Goal: Ask a question

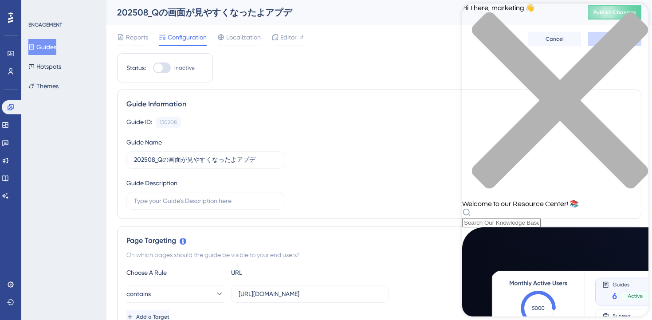
click at [631, 14] on div "close resource center" at bounding box center [555, 106] width 186 height 188
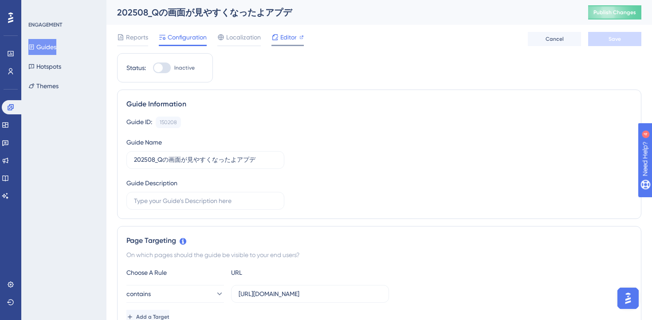
click at [290, 35] on span "Editor" at bounding box center [288, 37] width 16 height 11
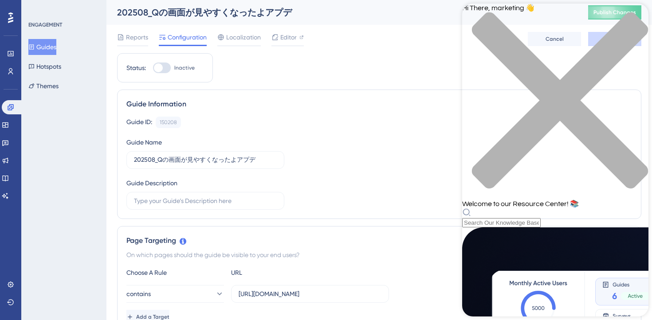
scroll to position [341, 0]
click at [570, 51] on div "Hi There, marketing 👋 Welcome to our Resource Center! 📚" at bounding box center [555, 116] width 186 height 224
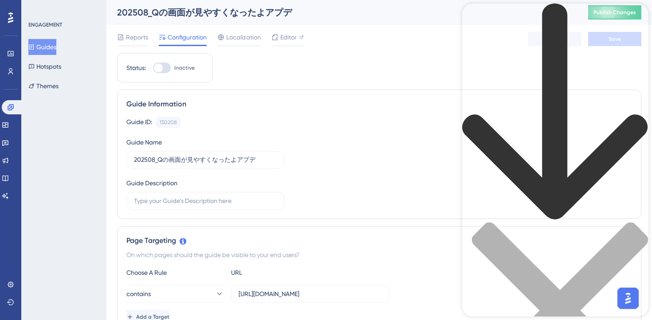
click at [570, 51] on div "Resource Center Header" at bounding box center [555, 217] width 186 height 426
drag, startPoint x: 559, startPoint y: 41, endPoint x: 506, endPoint y: 41, distance: 52.8
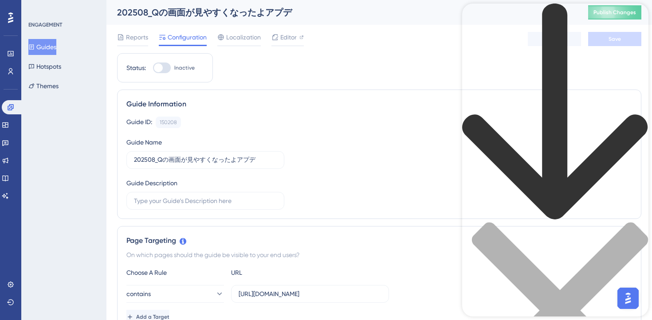
type input "Guideに使用するimageの推奨サイズを教えて"
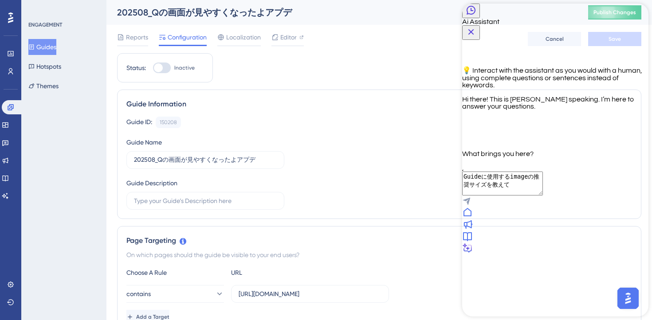
click at [543, 196] on textarea "Guideに使用するimageの推奨サイズを教えて" at bounding box center [502, 184] width 81 height 24
click at [470, 205] on icon "Send Message" at bounding box center [467, 202] width 8 height 8
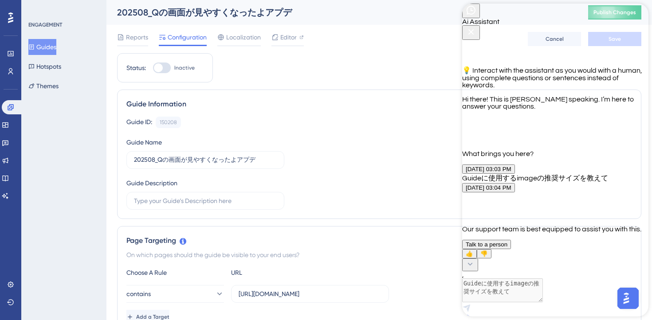
scroll to position [87, 0]
click at [477, 27] on icon "Close Button" at bounding box center [471, 32] width 11 height 11
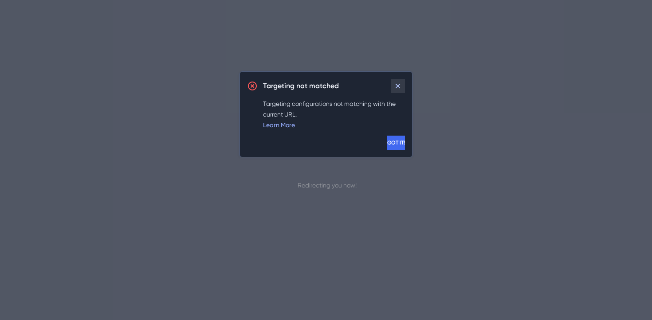
click at [400, 87] on icon at bounding box center [398, 86] width 9 height 9
